Goal: Task Accomplishment & Management: Manage account settings

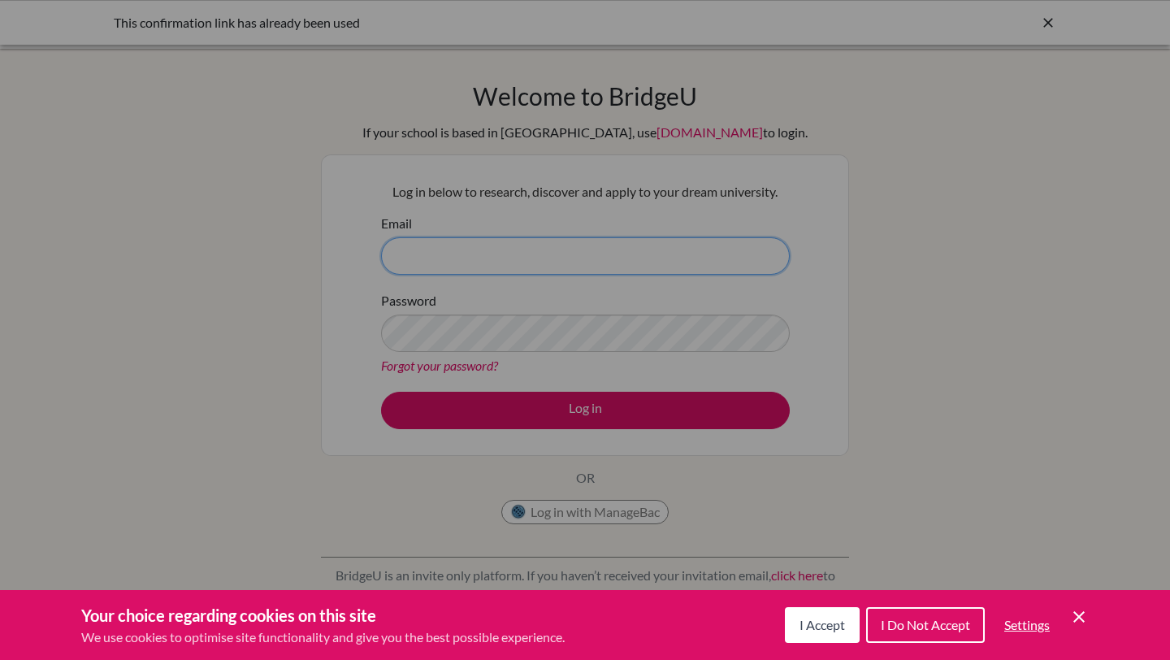
type input "[EMAIL_ADDRESS][DOMAIN_NAME]"
click at [539, 302] on div "Cookie Preferences" at bounding box center [585, 330] width 1170 height 660
click at [687, 410] on div "Cookie Preferences" at bounding box center [585, 330] width 1170 height 660
click at [687, 413] on div "Cookie Preferences" at bounding box center [585, 330] width 1170 height 660
click at [941, 625] on span "I Do Not Accept" at bounding box center [925, 624] width 89 height 15
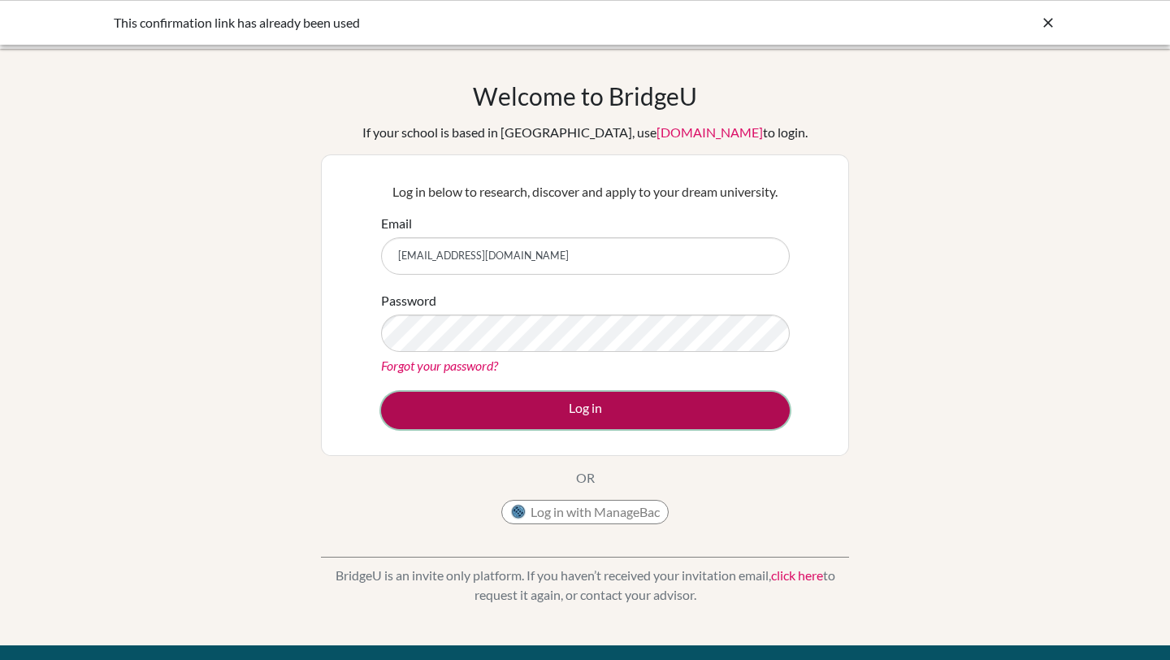
click at [603, 400] on button "Log in" at bounding box center [585, 410] width 409 height 37
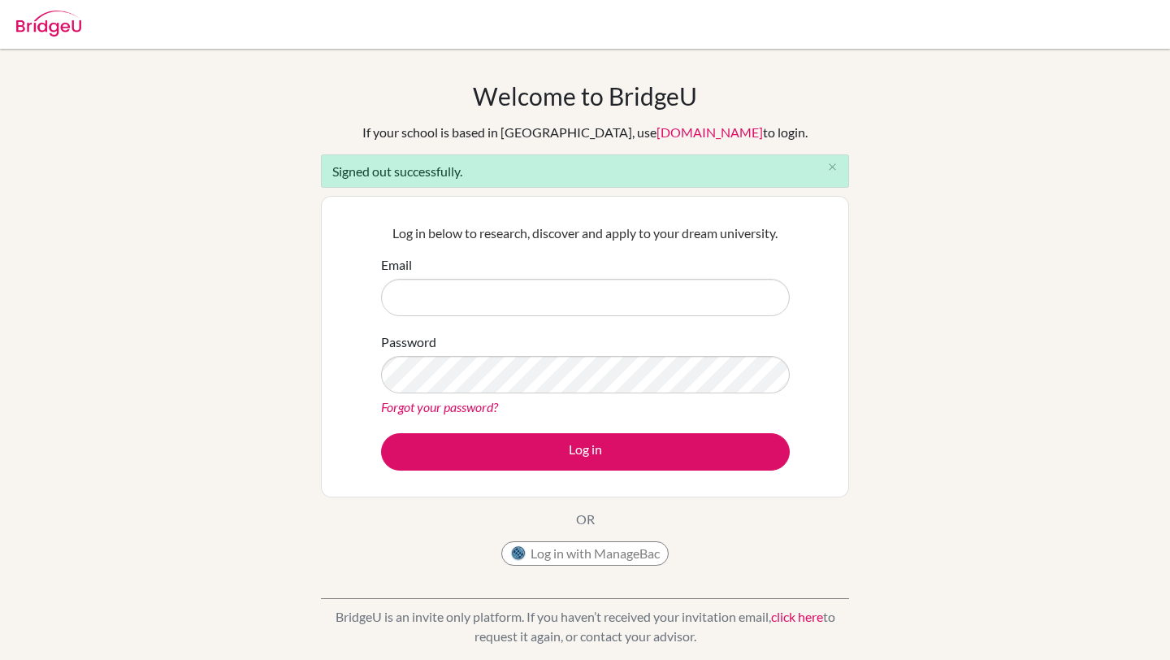
type input "[EMAIL_ADDRESS][DOMAIN_NAME]"
click at [586, 419] on form "Email [EMAIL_ADDRESS][DOMAIN_NAME] Password Forgot your password? Log in" at bounding box center [585, 362] width 409 height 215
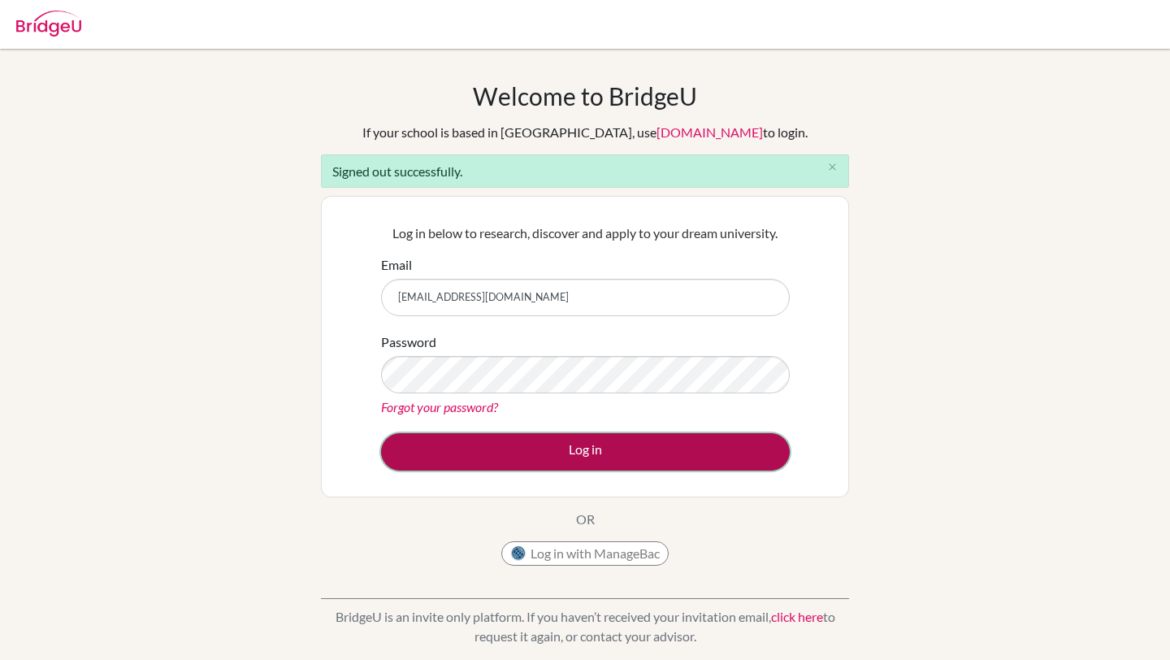
click at [589, 438] on button "Log in" at bounding box center [585, 451] width 409 height 37
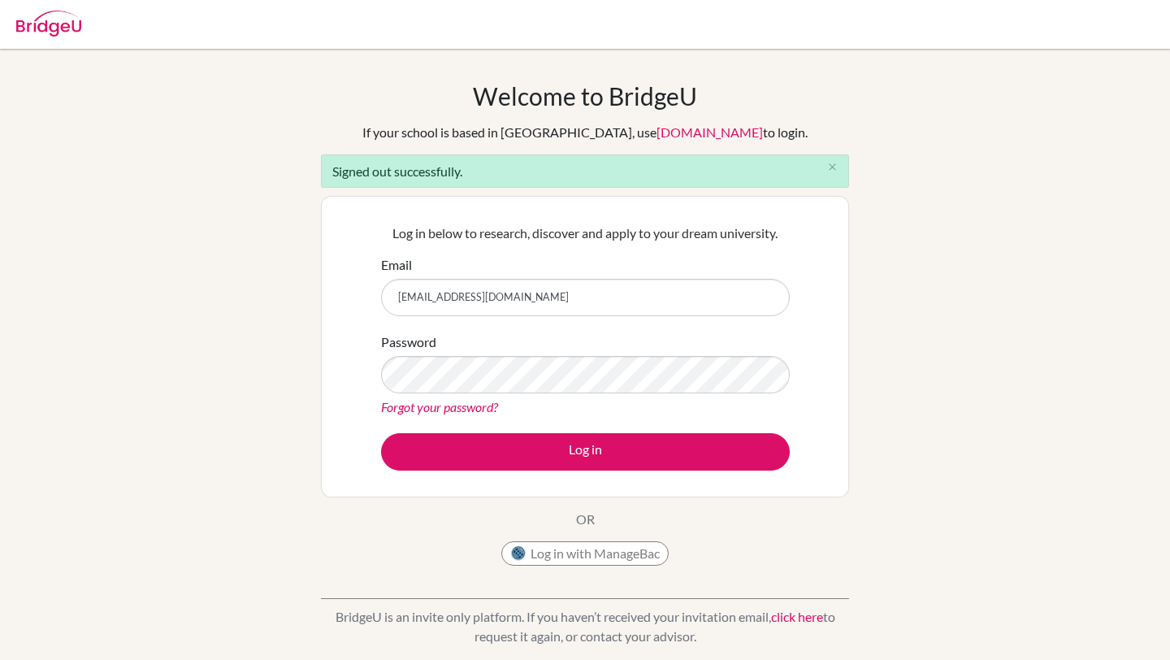
scroll to position [1, 0]
